Goal: Transaction & Acquisition: Book appointment/travel/reservation

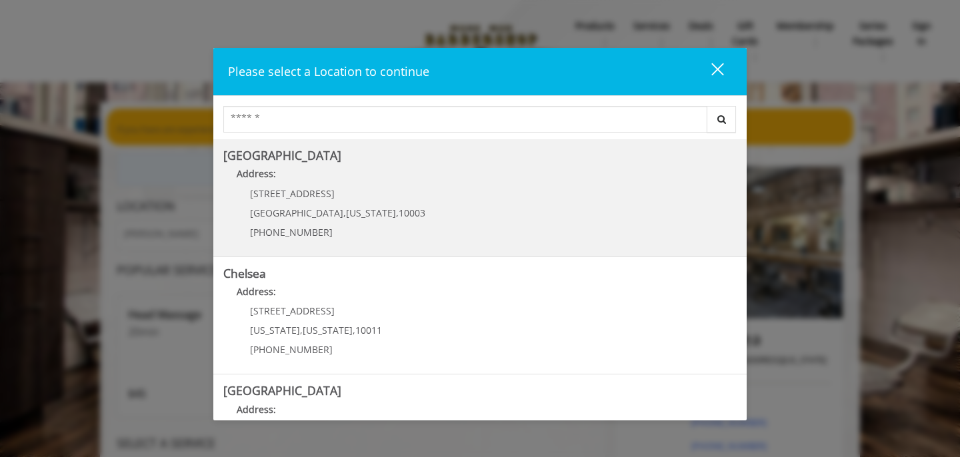
click at [331, 191] on p "[STREET_ADDRESS]" at bounding box center [337, 194] width 175 height 10
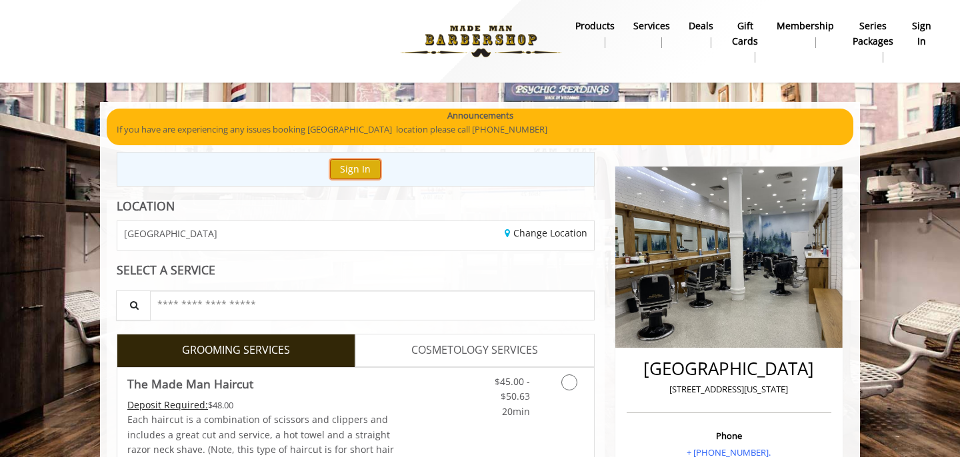
click at [364, 173] on button "Sign In" at bounding box center [355, 168] width 51 height 19
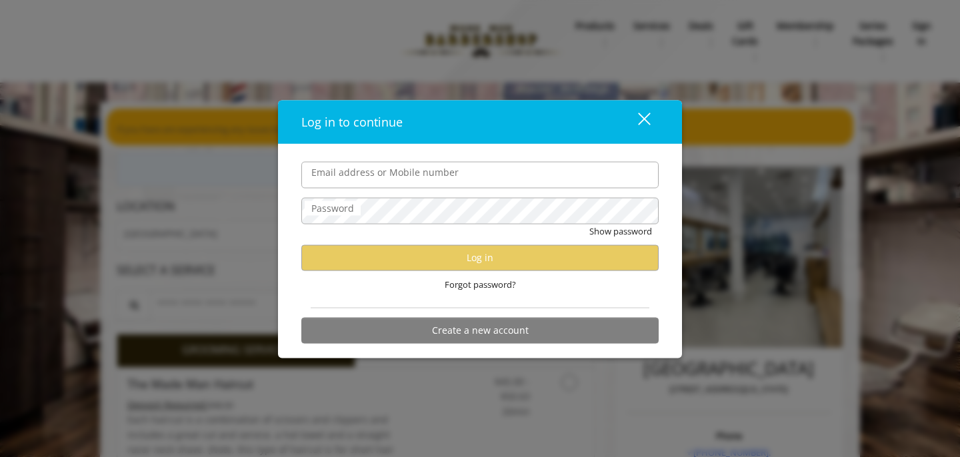
click at [358, 177] on input "Email address or Mobile number" at bounding box center [479, 174] width 357 height 27
click at [252, 263] on div "Log in to continue close Email address or Mobile number Password Show password …" at bounding box center [480, 228] width 960 height 457
click at [252, 251] on div "Log in to continue close Email address or Mobile number Password Show password …" at bounding box center [480, 228] width 960 height 457
click at [642, 118] on div "close" at bounding box center [635, 122] width 27 height 20
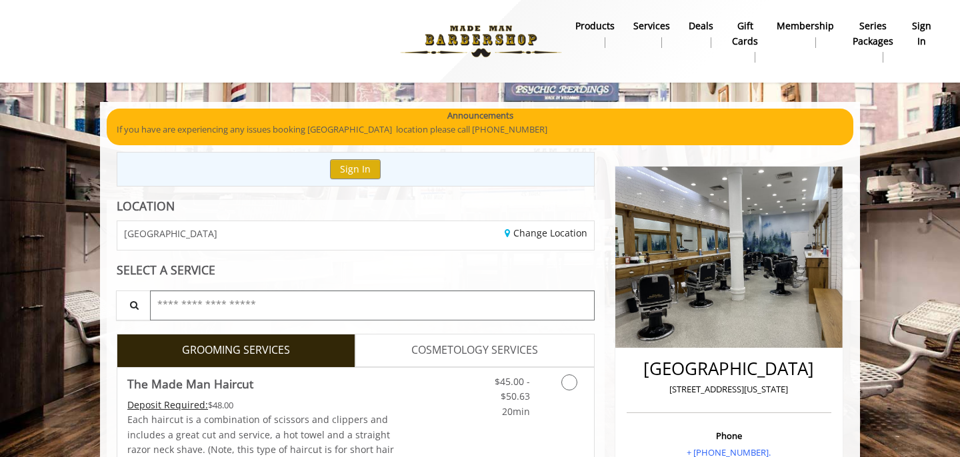
click at [225, 306] on input "text" at bounding box center [372, 306] width 444 height 30
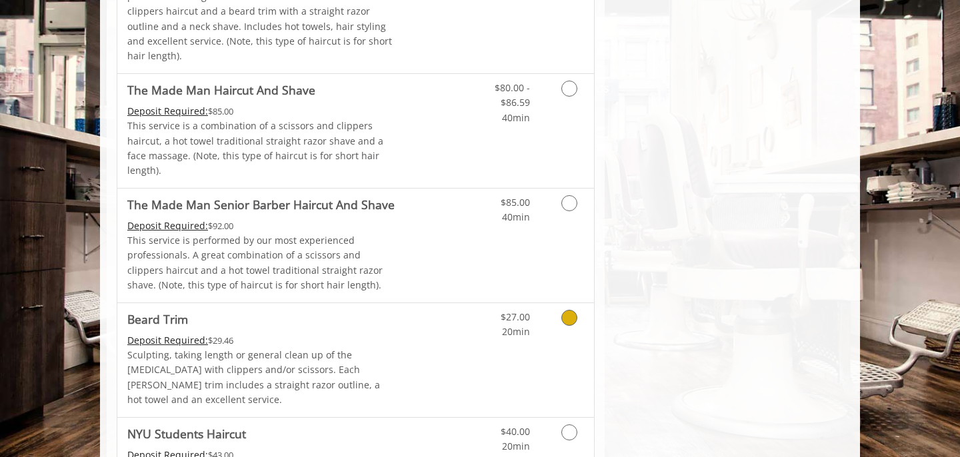
scroll to position [1216, 0]
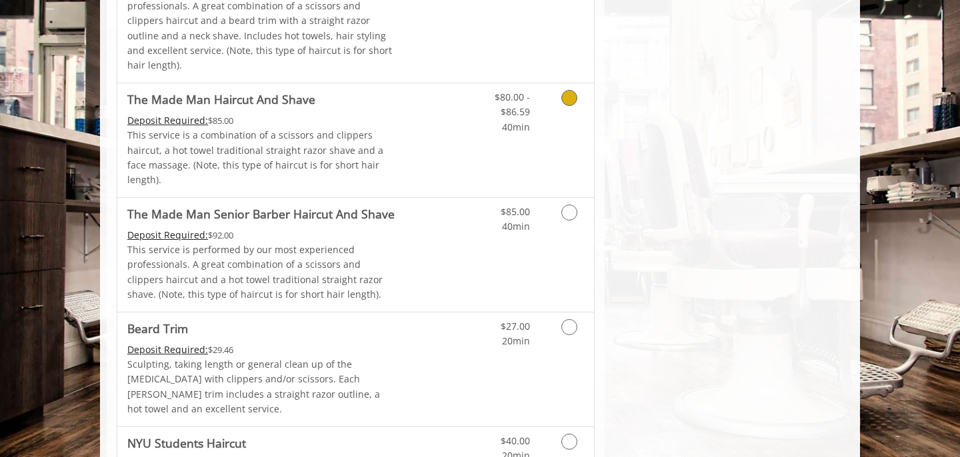
click at [568, 90] on icon "Grooming services" at bounding box center [569, 98] width 16 height 16
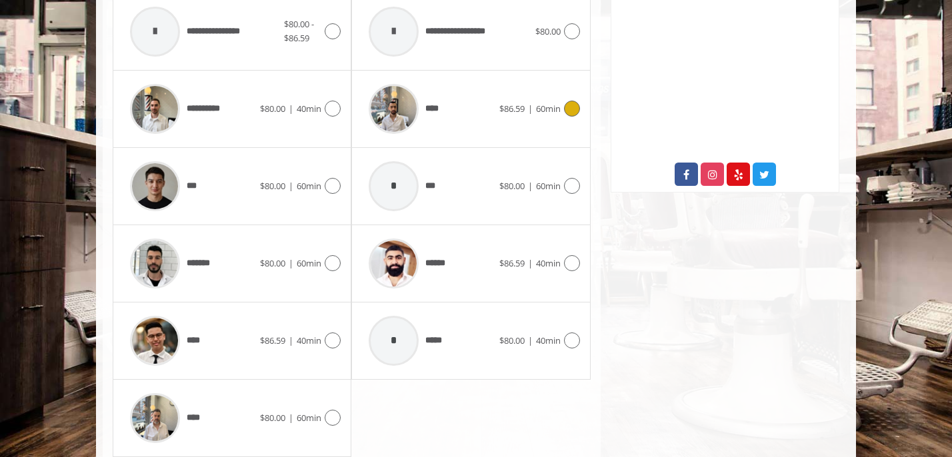
scroll to position [676, 0]
click at [327, 332] on icon at bounding box center [333, 340] width 16 height 16
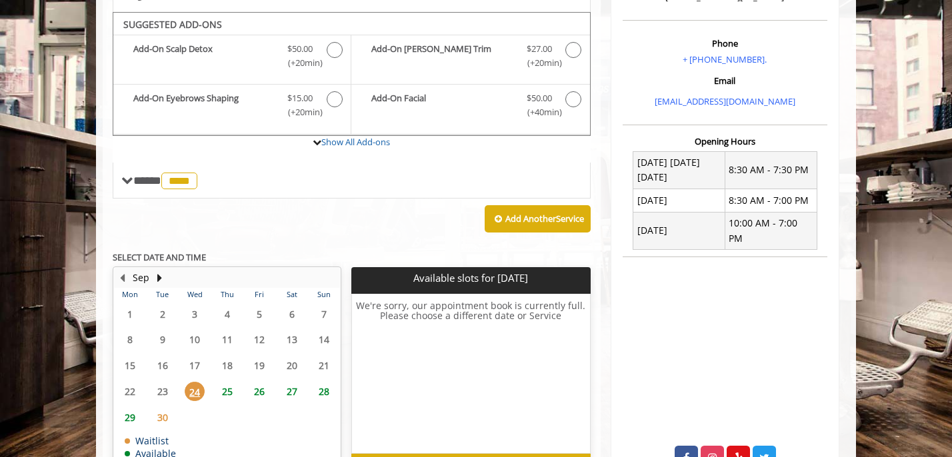
scroll to position [390, 0]
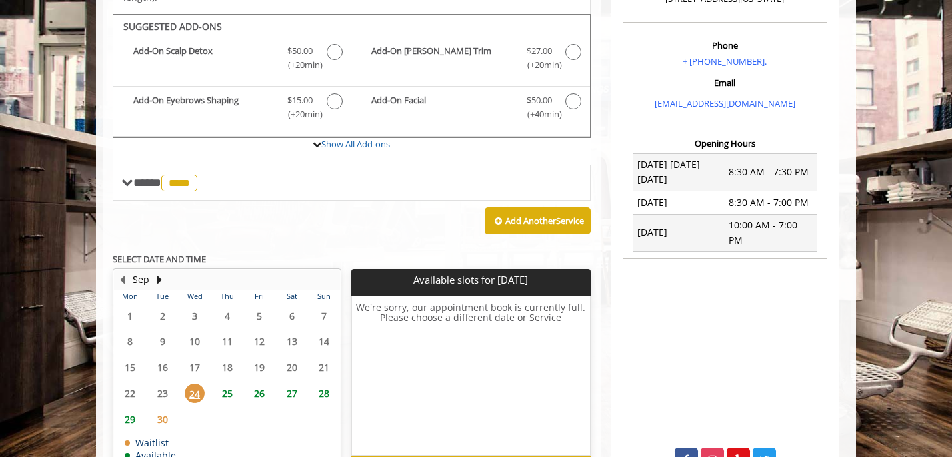
click at [130, 410] on span "29" at bounding box center [130, 419] width 20 height 19
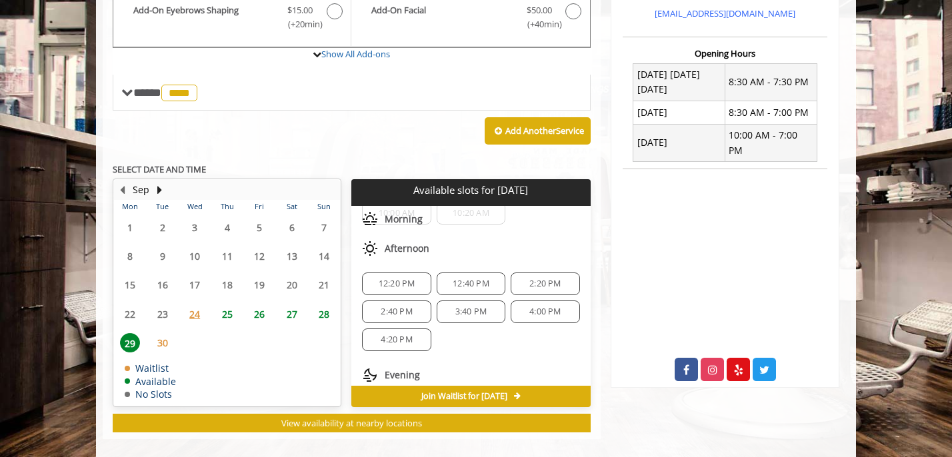
scroll to position [74, 0]
click at [415, 302] on span "2:40 PM" at bounding box center [396, 307] width 57 height 11
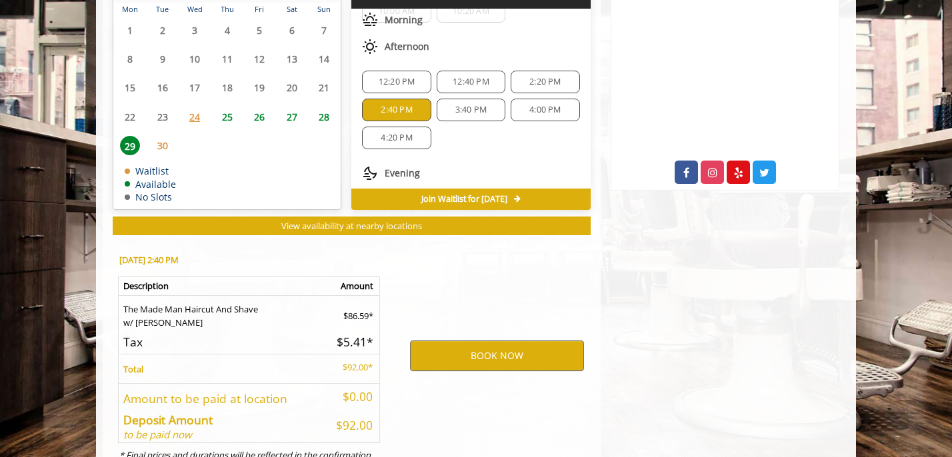
scroll to position [721, 0]
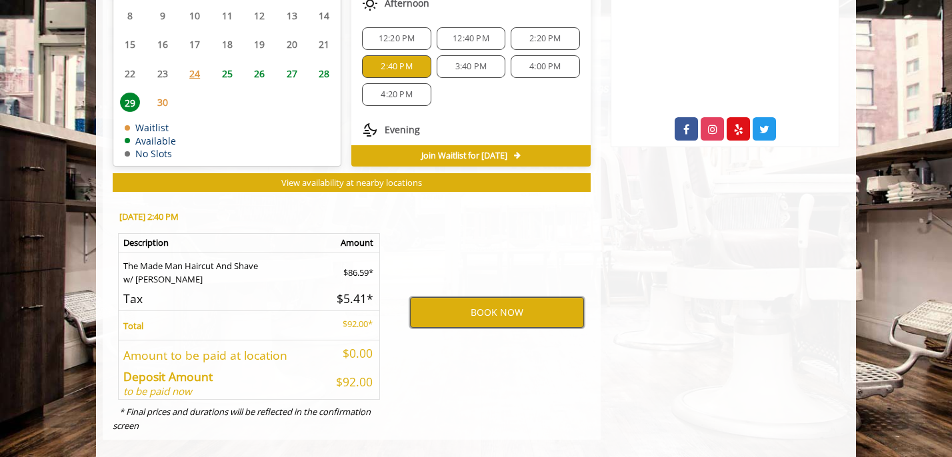
click at [466, 297] on button "BOOK NOW" at bounding box center [497, 312] width 174 height 31
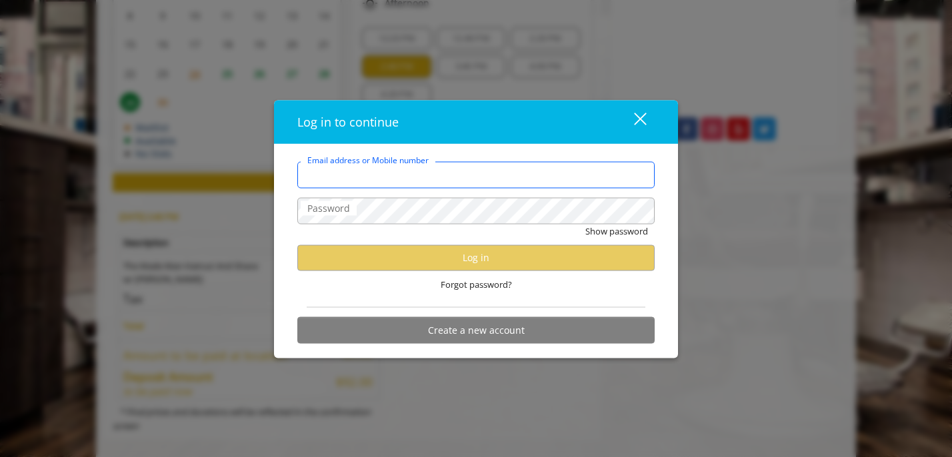
click at [327, 175] on input "Email address or Mobile number" at bounding box center [475, 174] width 357 height 27
type input "**********"
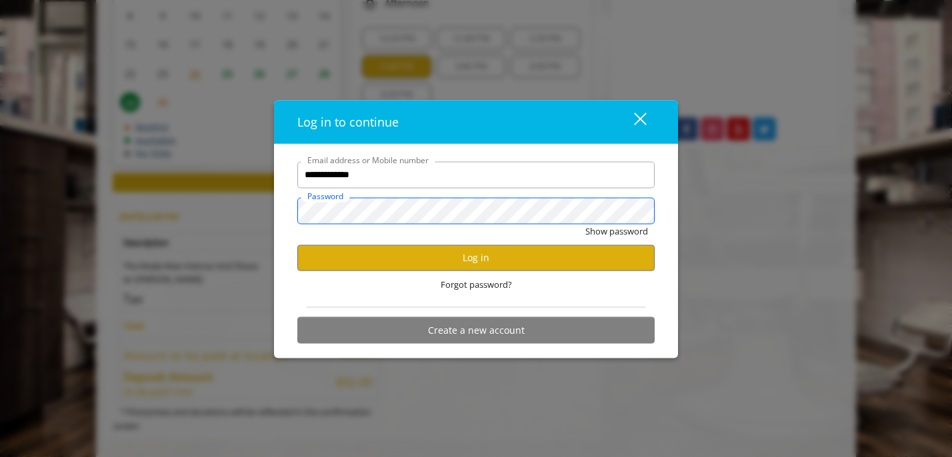
click at [585, 224] on button "Show password" at bounding box center [616, 231] width 63 height 14
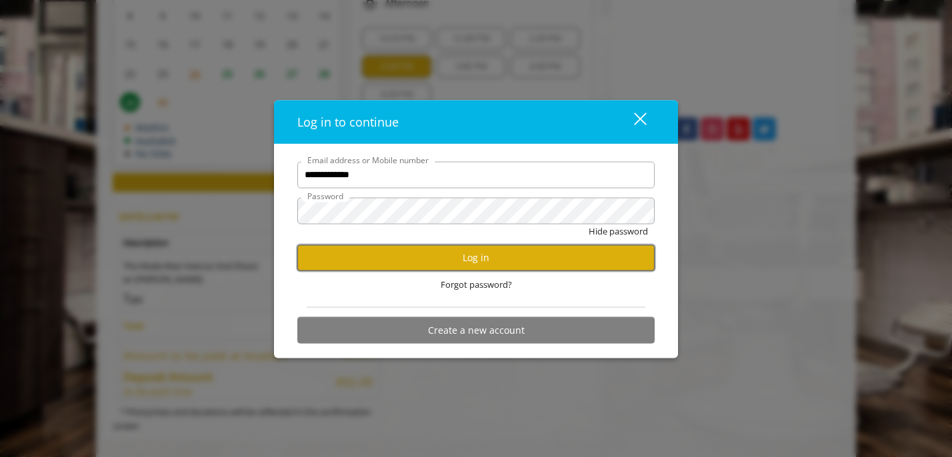
click at [452, 261] on button "Log in" at bounding box center [475, 258] width 357 height 26
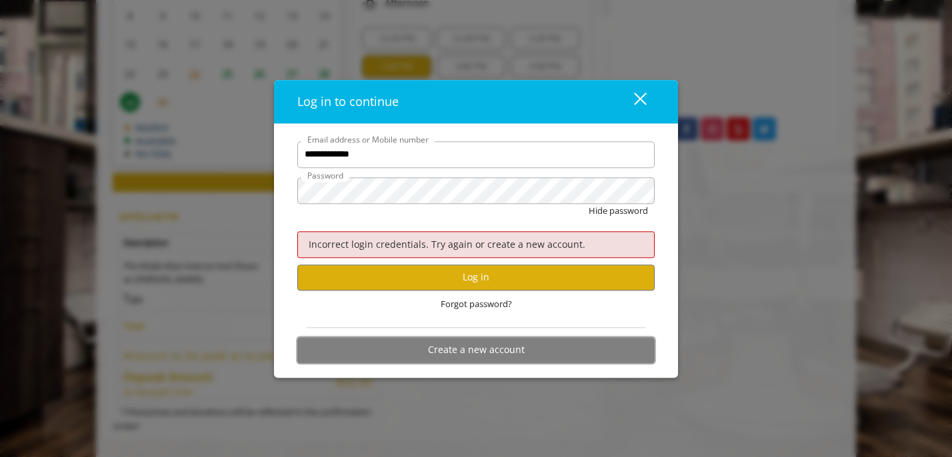
click at [459, 355] on button "Create a new account" at bounding box center [475, 350] width 357 height 26
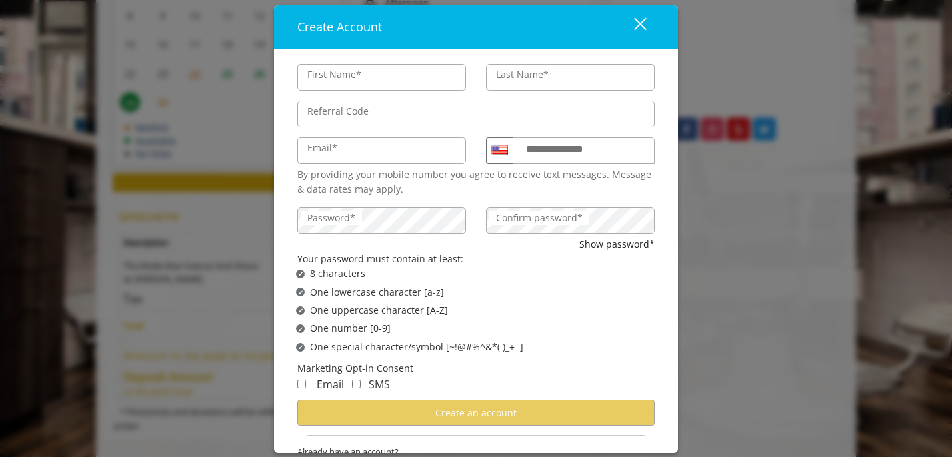
click at [378, 76] on input "First Name*" at bounding box center [381, 77] width 169 height 27
type input "*****"
type input "*******"
type input "**********"
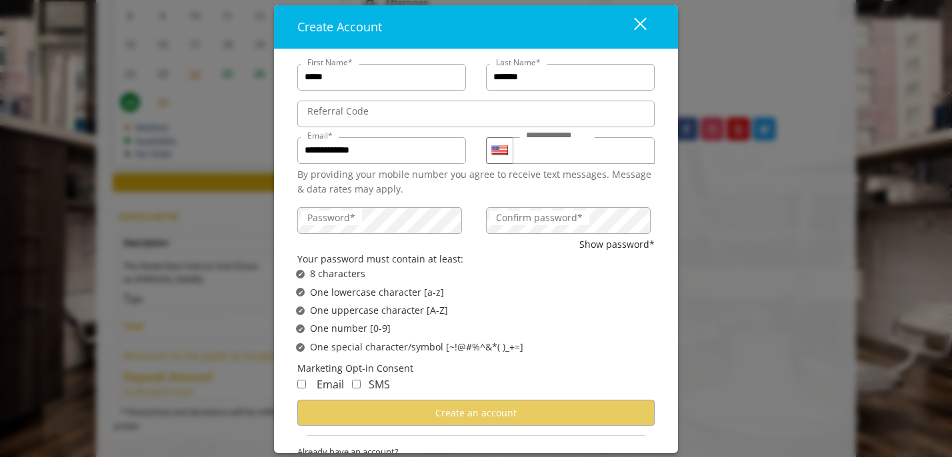
click at [560, 311] on div "✔ Password not satisfies One uppercase character [A-Z]" at bounding box center [480, 310] width 368 height 15
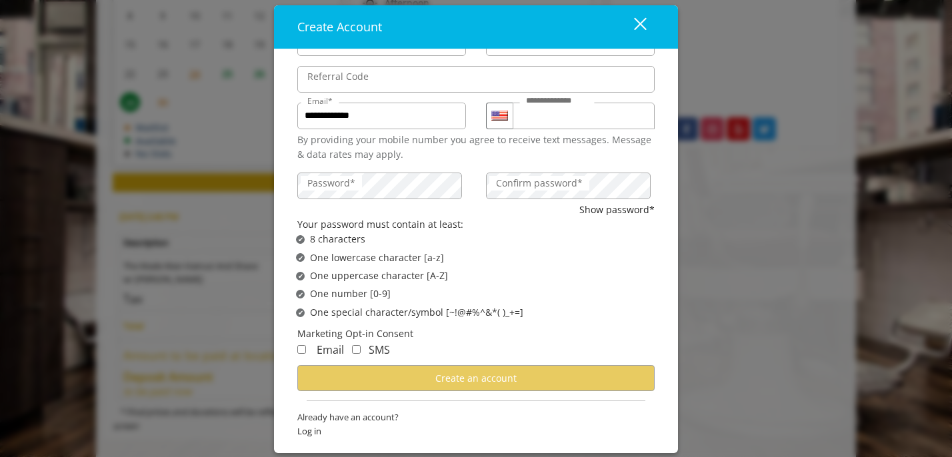
click at [350, 185] on label "Password*" at bounding box center [331, 182] width 61 height 15
click at [542, 177] on label "Confirm password*" at bounding box center [539, 182] width 100 height 15
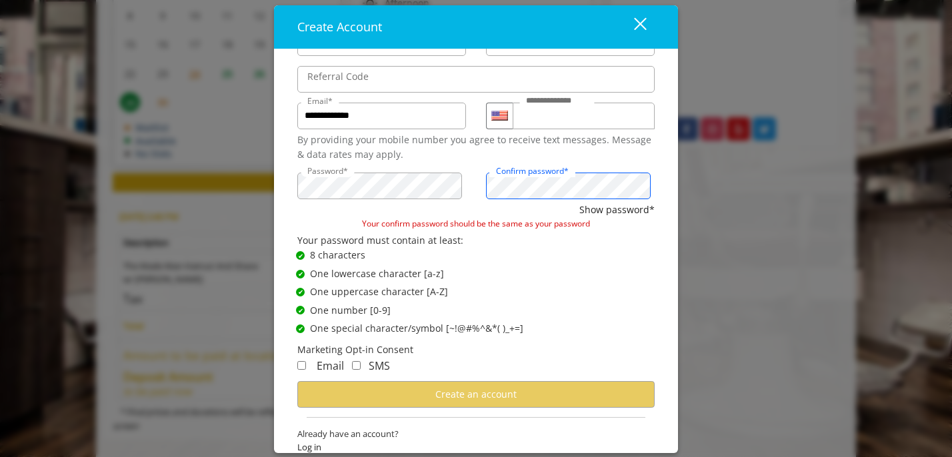
click at [579, 202] on button "Show password*" at bounding box center [616, 209] width 75 height 15
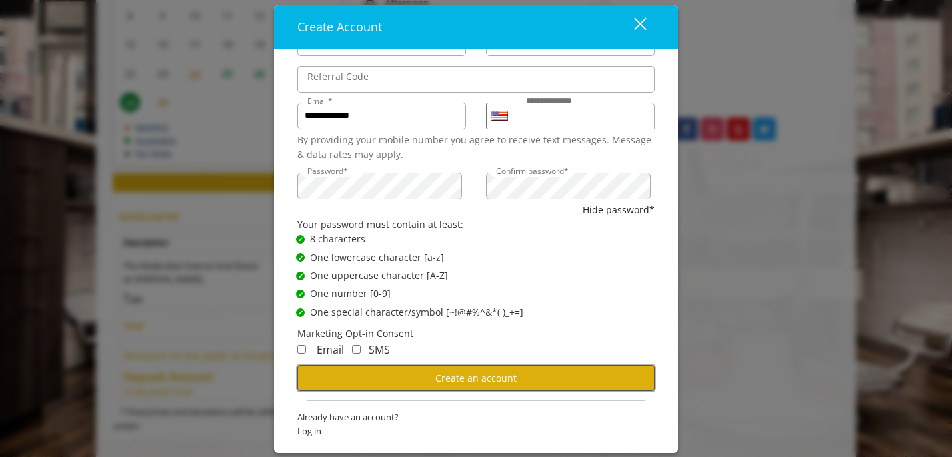
click at [518, 375] on button "Create an account" at bounding box center [475, 378] width 357 height 26
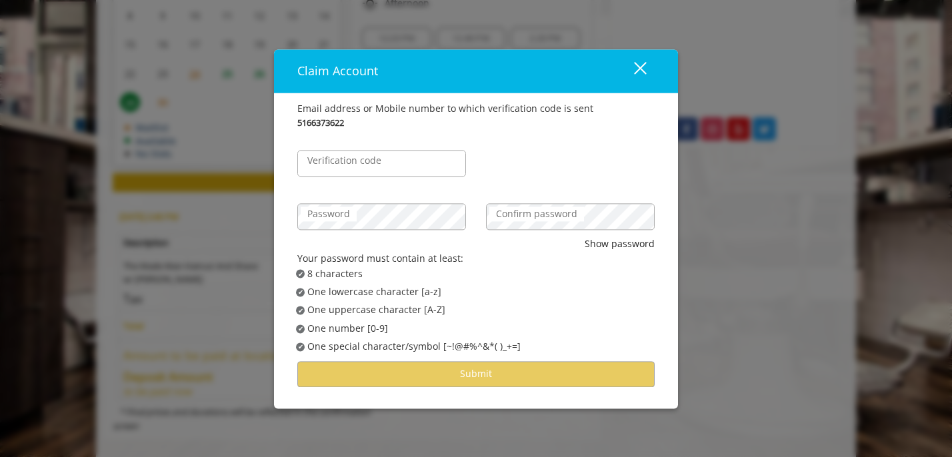
scroll to position [0, 0]
click at [350, 163] on label "Verification code" at bounding box center [344, 160] width 87 height 15
click at [350, 163] on input "Verification code" at bounding box center [381, 163] width 169 height 27
type input "******"
click at [544, 215] on label "Confirm password" at bounding box center [536, 214] width 95 height 15
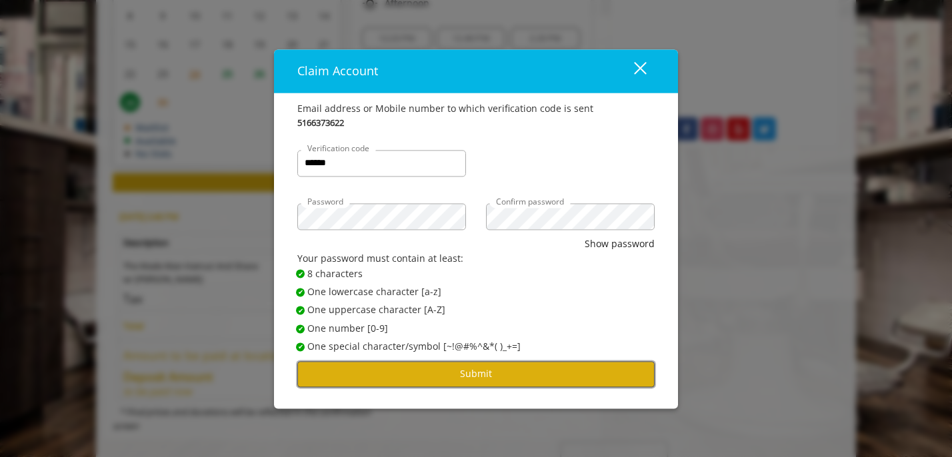
click at [474, 368] on button "Submit" at bounding box center [475, 374] width 357 height 26
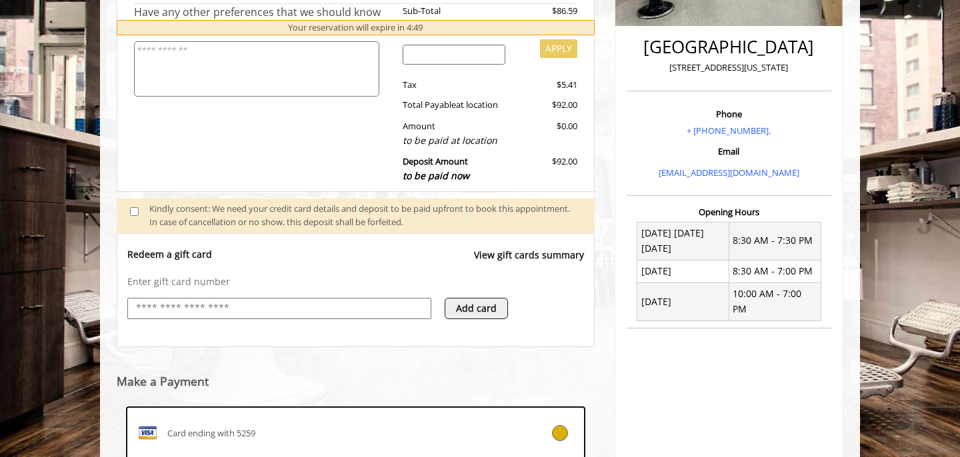
scroll to position [335, 0]
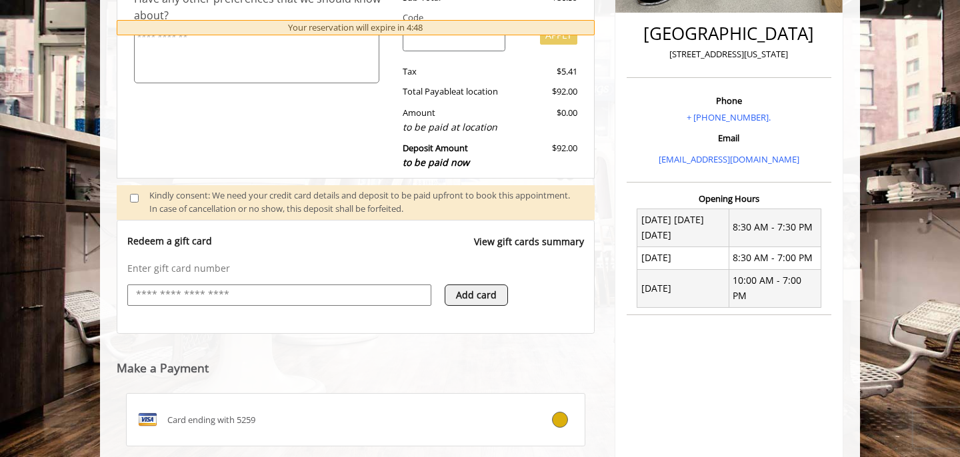
click at [359, 296] on input "text" at bounding box center [279, 295] width 289 height 16
type input "**********"
click at [420, 297] on icon at bounding box center [419, 295] width 7 height 9
click at [475, 297] on button "Add card" at bounding box center [475, 295] width 63 height 21
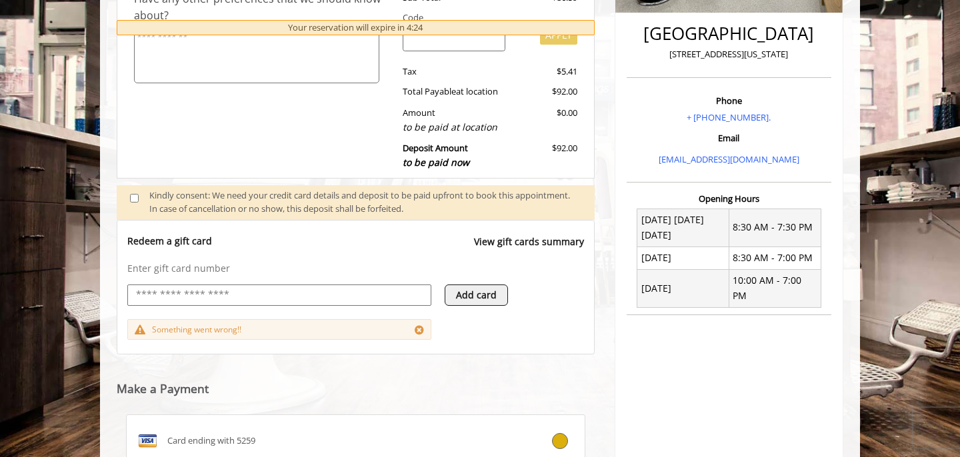
click at [475, 297] on button "Add card" at bounding box center [475, 295] width 63 height 21
click at [243, 293] on input "text" at bounding box center [279, 295] width 289 height 16
type input "**********"
click at [483, 293] on button "Add card" at bounding box center [475, 295] width 63 height 21
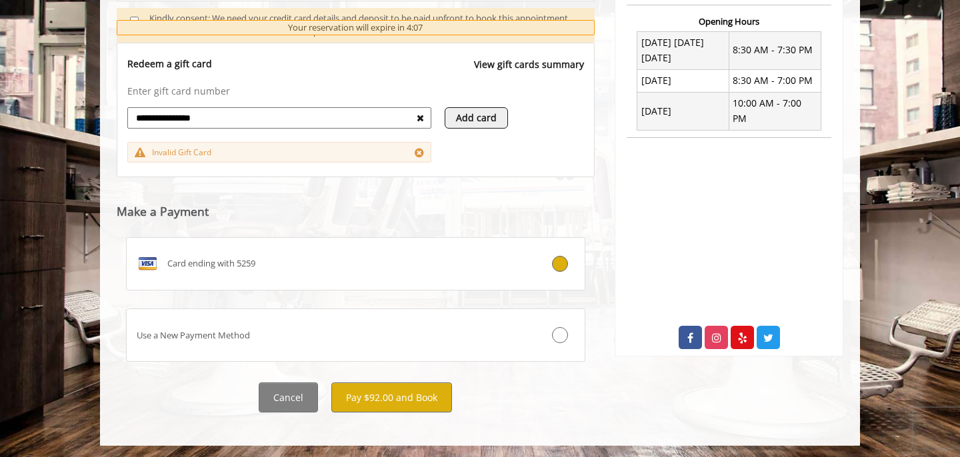
scroll to position [514, 0]
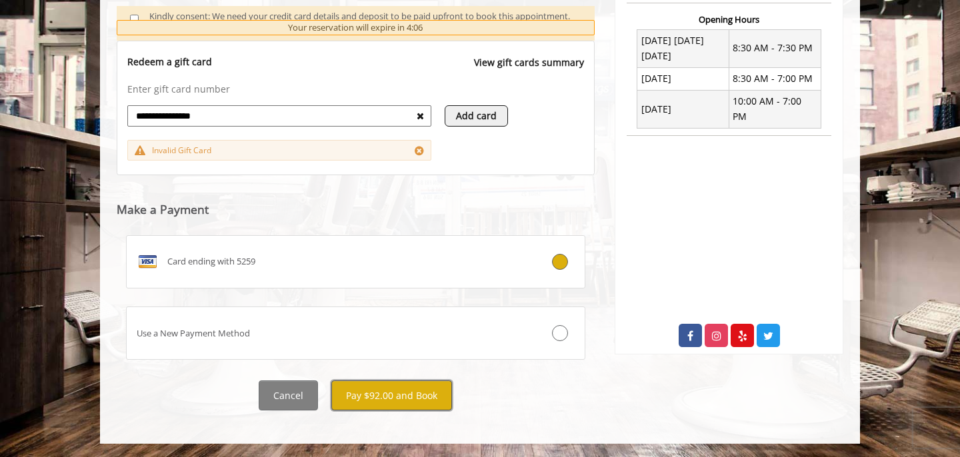
click at [388, 397] on button "Pay $92.00 and Book" at bounding box center [391, 395] width 121 height 30
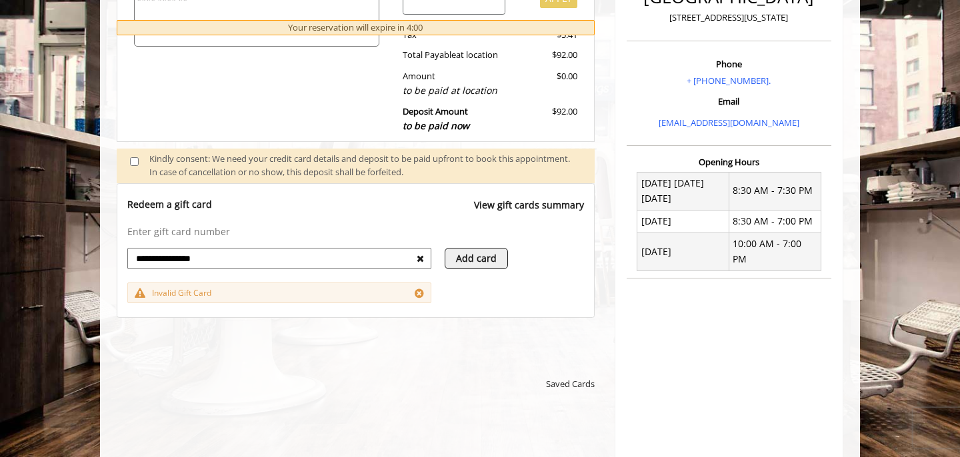
scroll to position [344, 0]
